Goal: Task Accomplishment & Management: Use online tool/utility

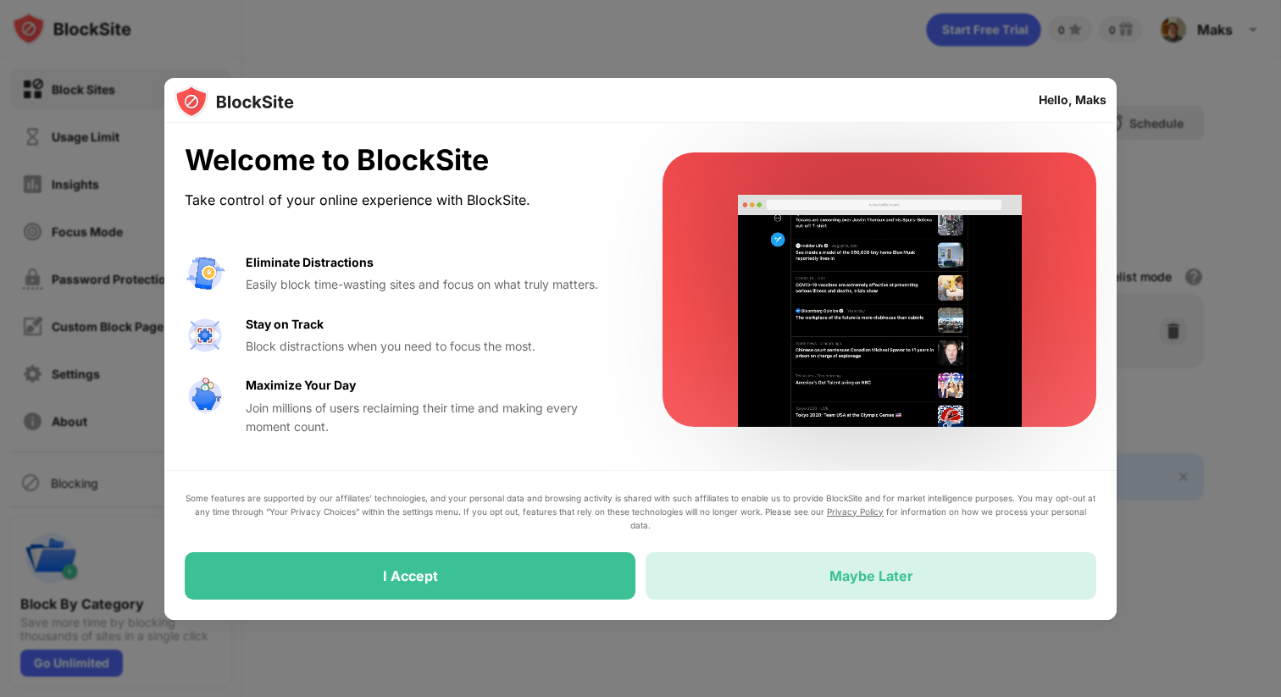
click at [909, 570] on div "Maybe Later" at bounding box center [872, 576] width 84 height 17
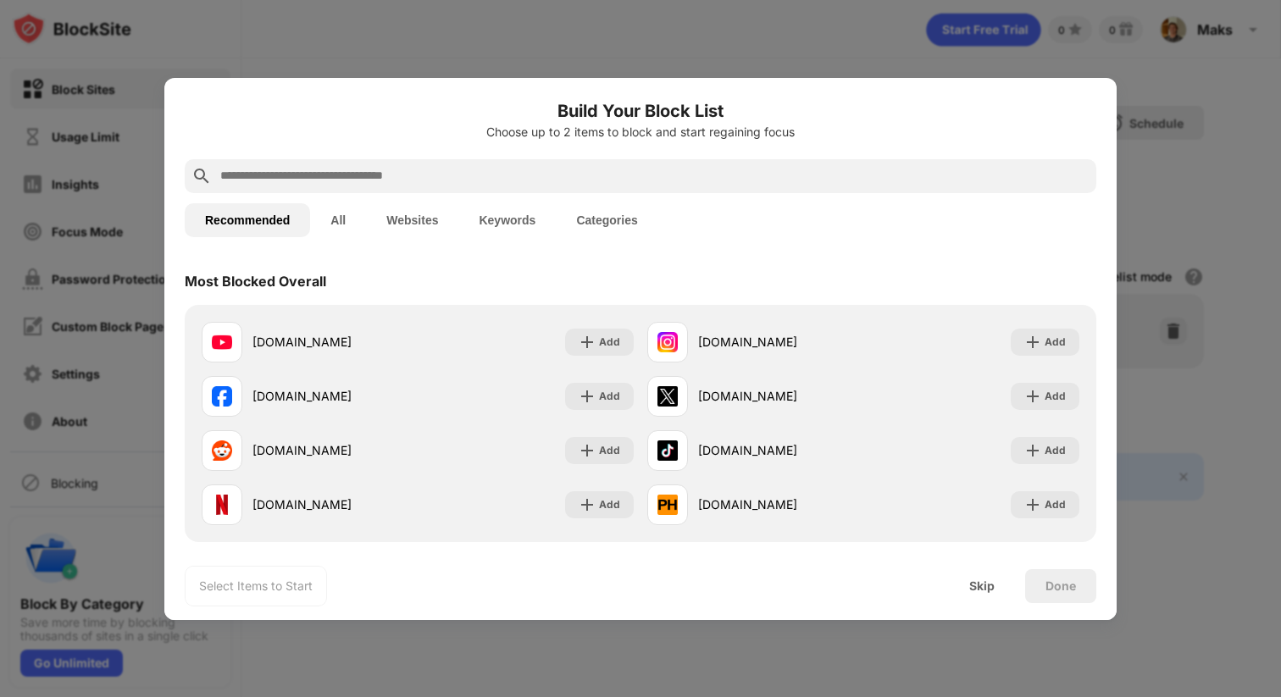
click at [693, 171] on input "text" at bounding box center [654, 176] width 871 height 20
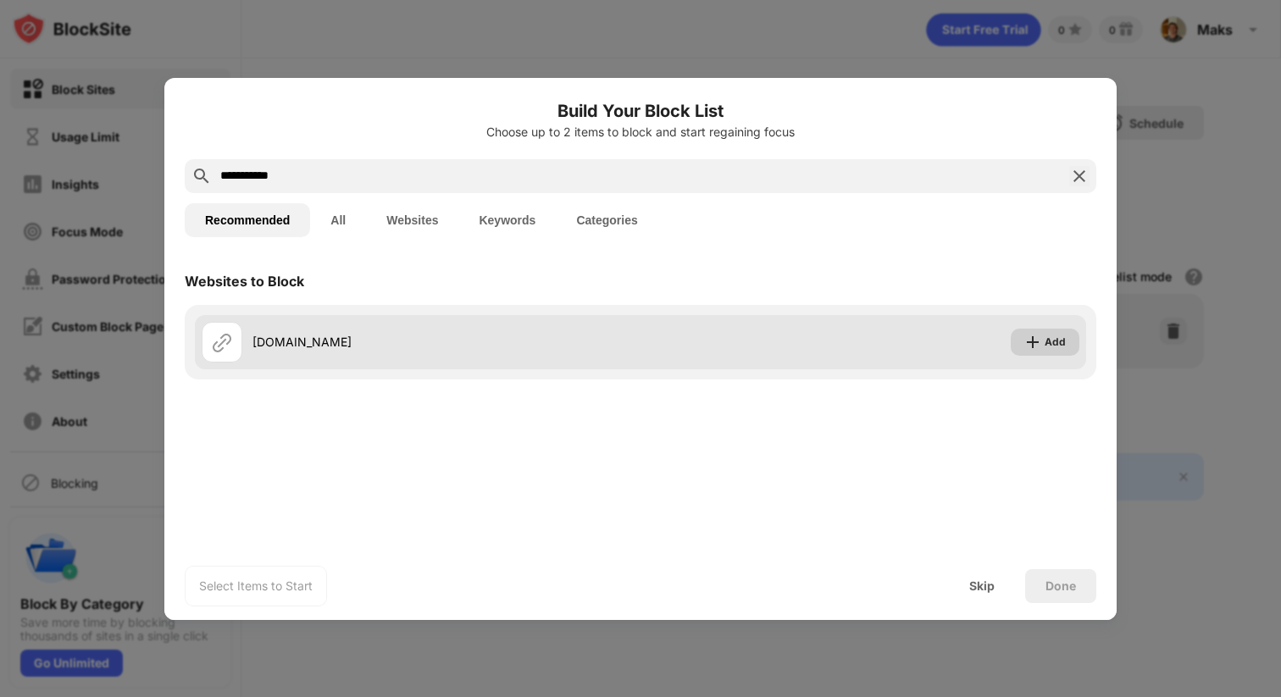
type input "**********"
click at [1033, 339] on img at bounding box center [1032, 342] width 17 height 17
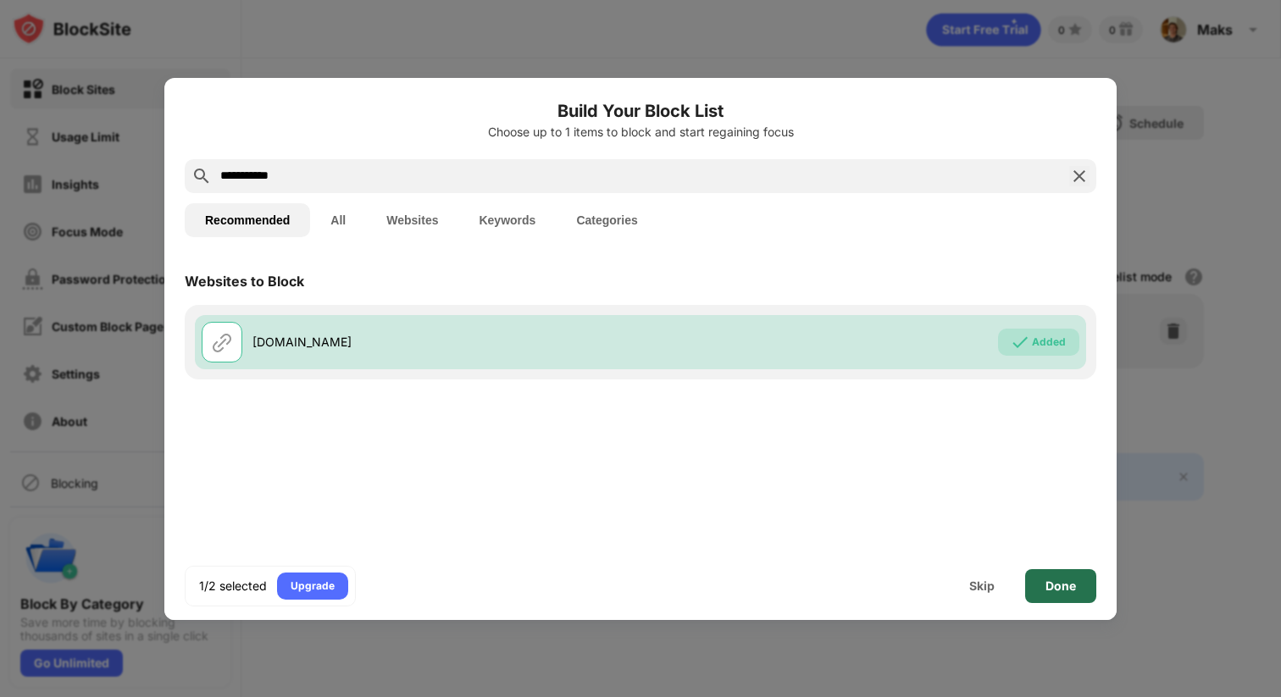
click at [1066, 581] on div "Done" at bounding box center [1061, 587] width 31 height 14
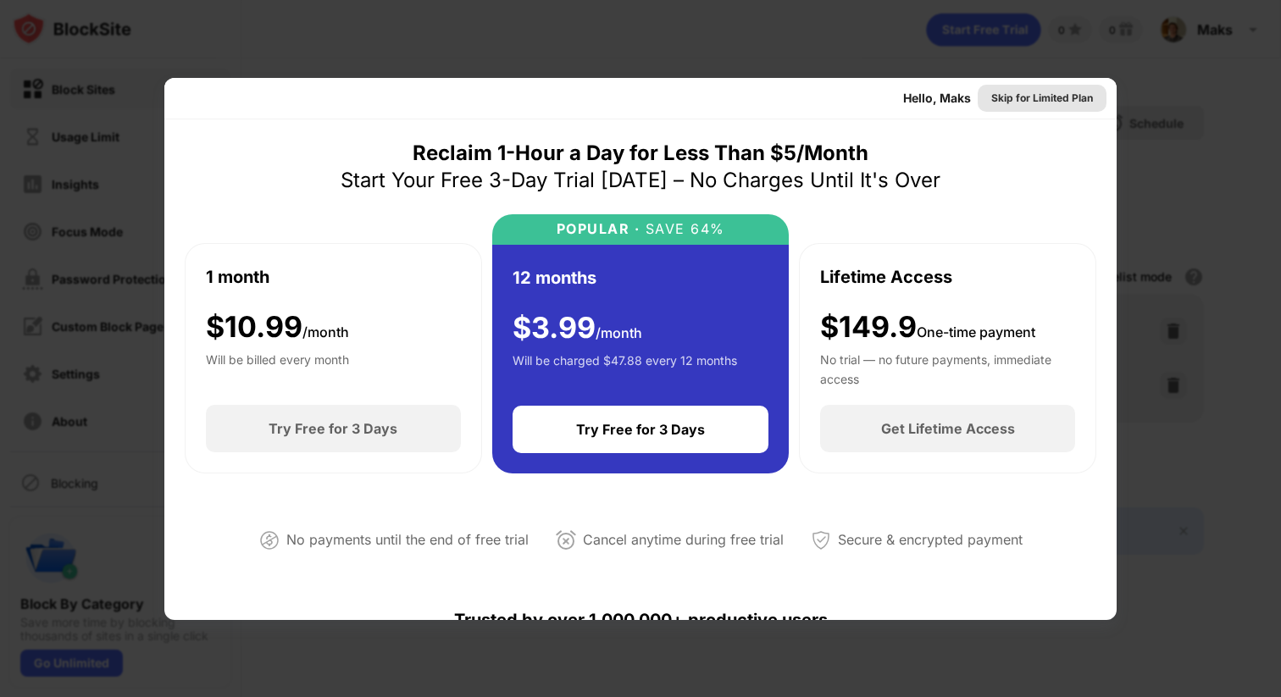
click at [1058, 102] on div "Skip for Limited Plan" at bounding box center [1042, 98] width 102 height 17
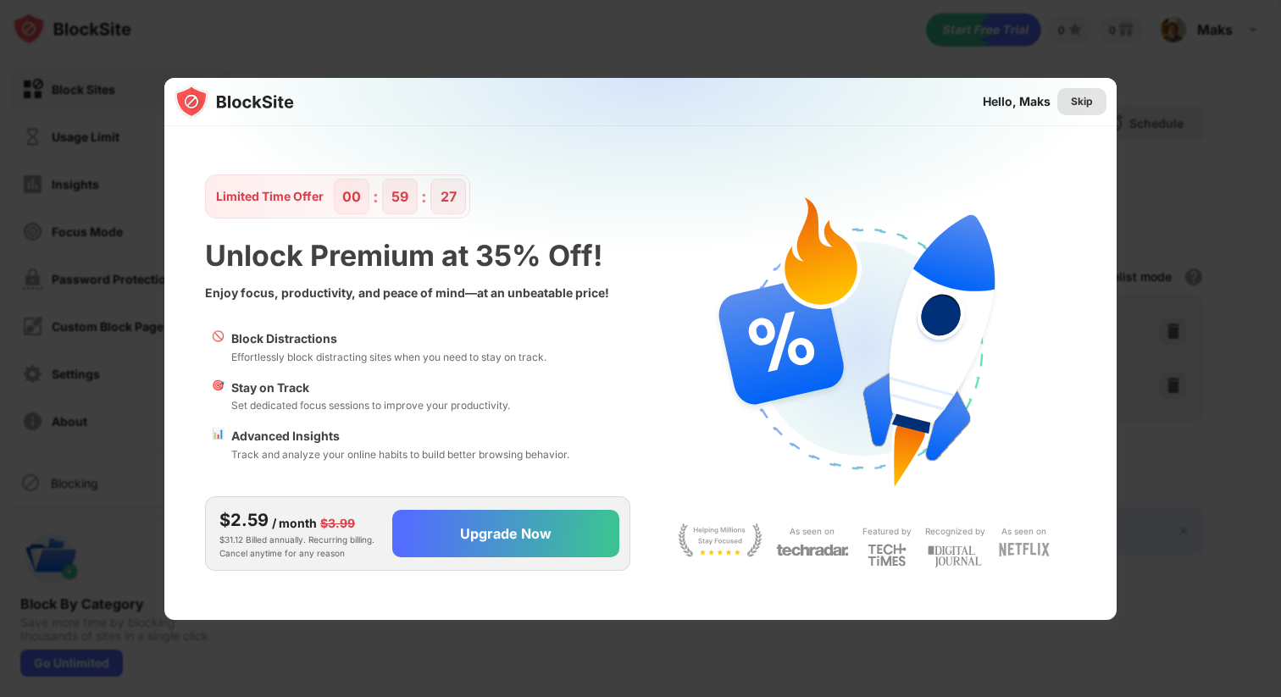
click at [1075, 105] on div "Skip" at bounding box center [1082, 101] width 22 height 17
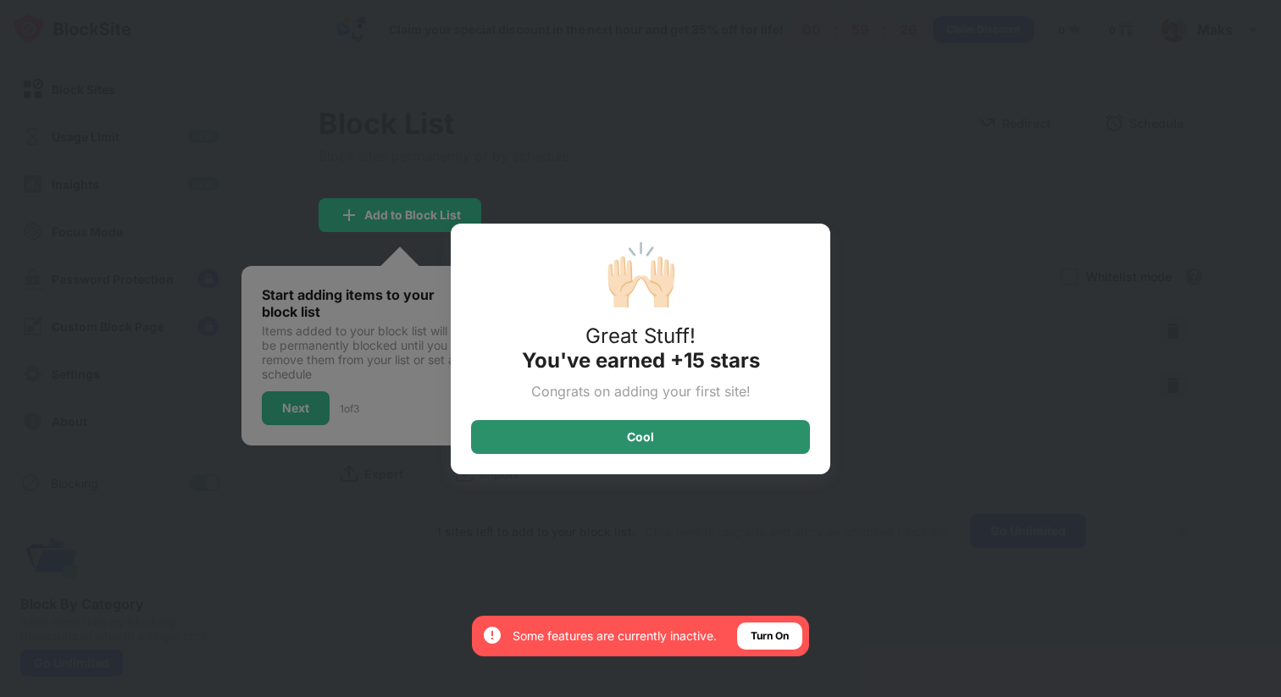
click at [745, 449] on div "Cool" at bounding box center [640, 437] width 339 height 34
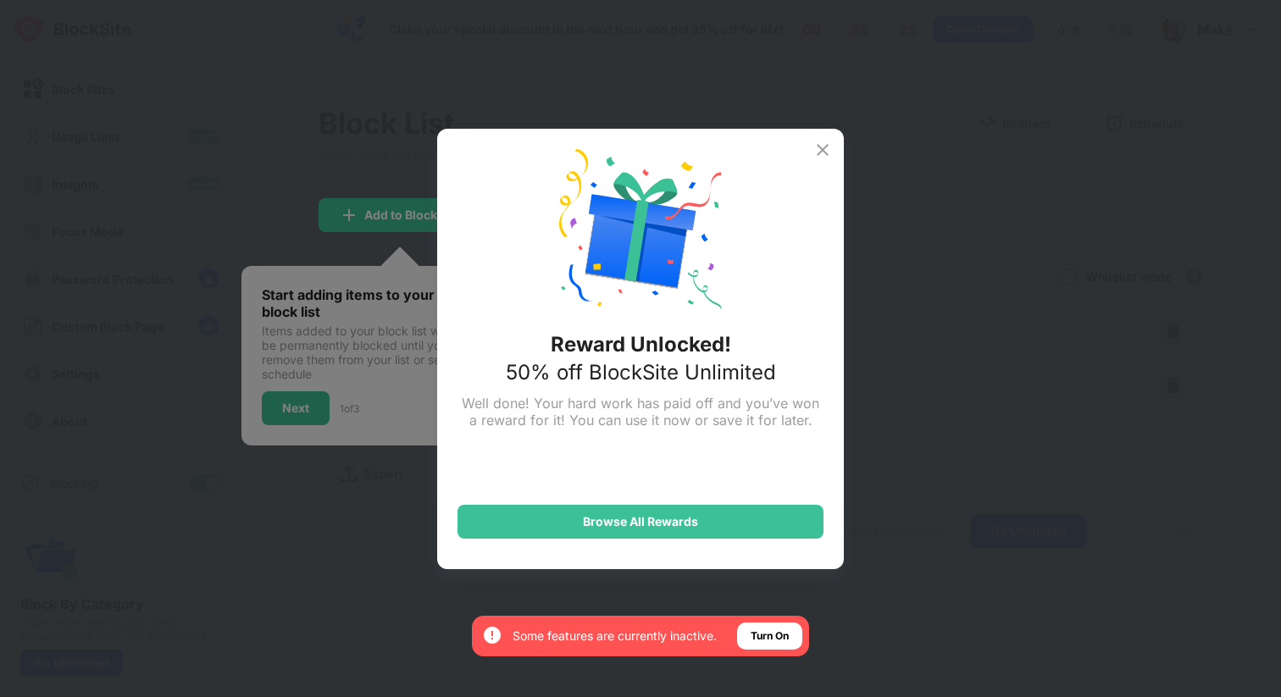
click at [824, 142] on img at bounding box center [823, 150] width 20 height 20
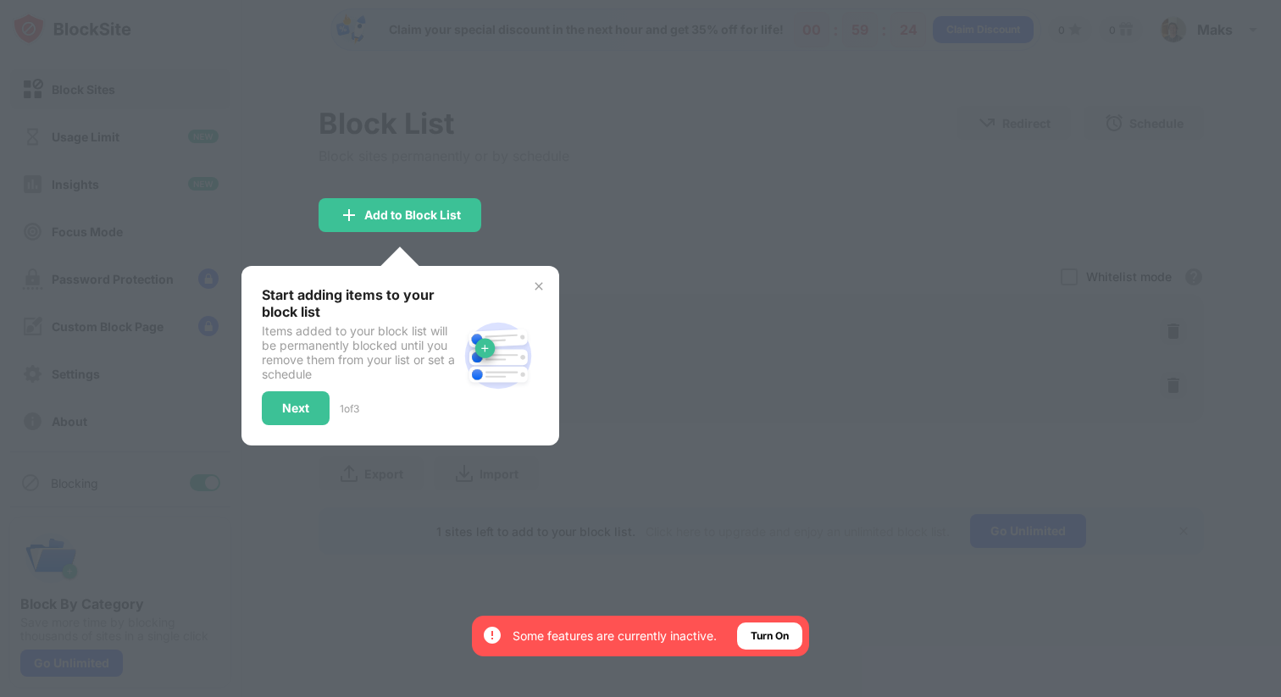
click at [532, 286] on img at bounding box center [539, 287] width 14 height 14
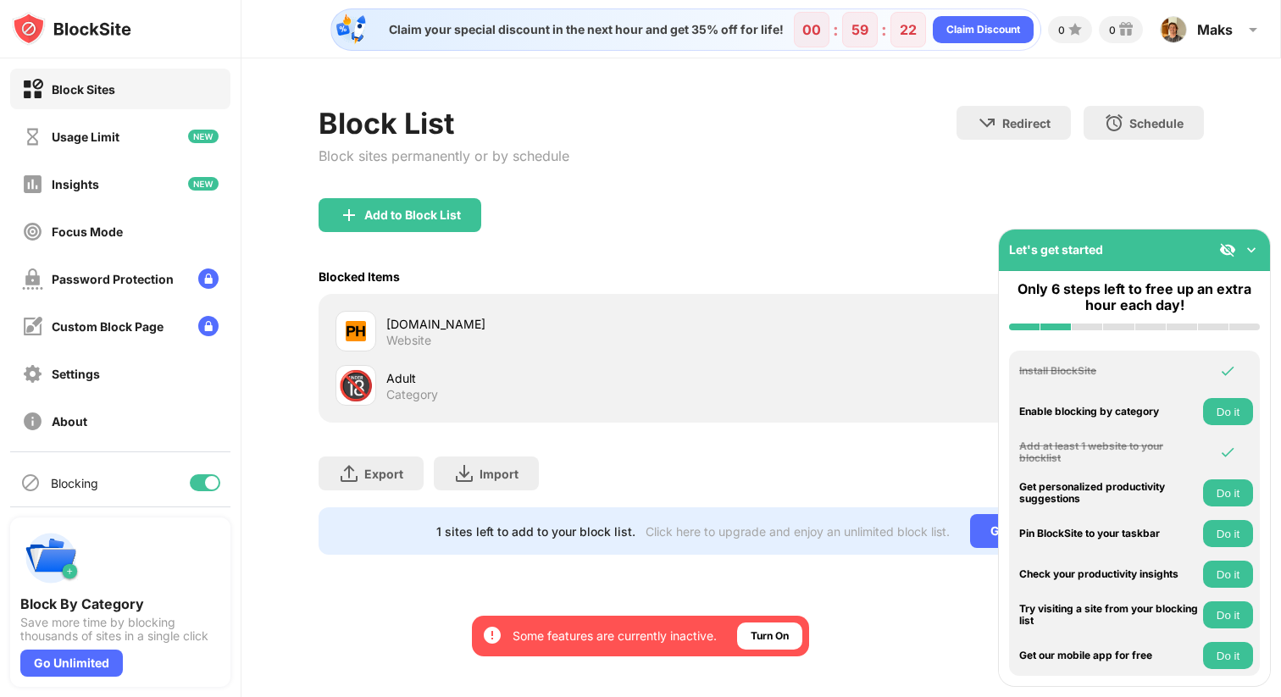
click at [1252, 253] on img at bounding box center [1251, 250] width 17 height 17
